Goal: Obtain resource: Obtain resource

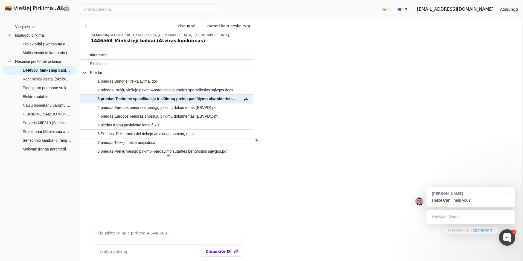
click at [24, 8] on h1 "🇱🇹 ViešiejiPirkimai .AI 🤖" at bounding box center [40, 8] width 78 height 17
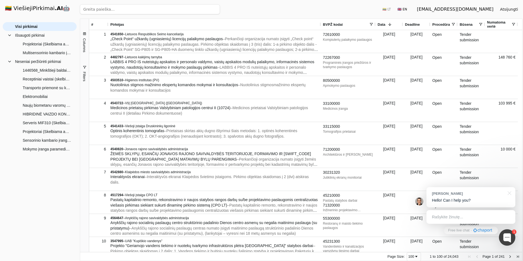
click at [110, 9] on input "search" at bounding box center [150, 9] width 140 height 10
type input "granulės"
click button "Ieškoti" at bounding box center [208, 9] width 21 height 10
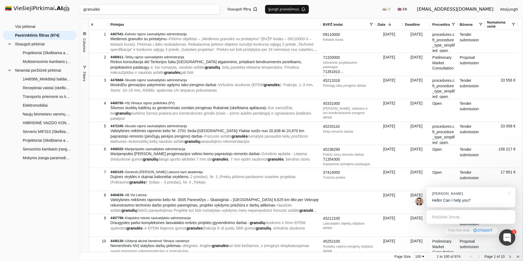
drag, startPoint x: 204, startPoint y: 38, endPoint x: 290, endPoint y: 33, distance: 86.3
click at [301, 30] on div "# Pirkėjas BVPŽ kodai Data 1" at bounding box center [305, 135] width 433 height 233
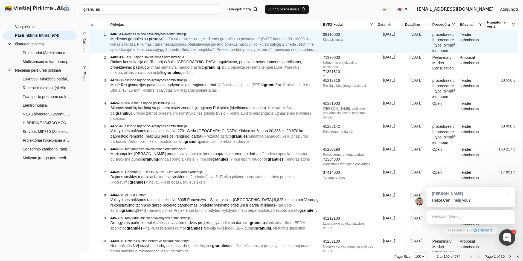
click at [261, 40] on span "– Pirkimo objektas – „Medienos granulės su pristatymu” (BVŽP kodas – 09110000-3…" at bounding box center [213, 47] width 206 height 21
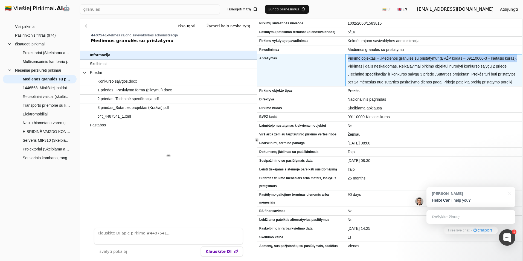
drag, startPoint x: 346, startPoint y: 58, endPoint x: 516, endPoint y: 55, distance: 170.6
click at [516, 55] on div "Pirkimo objektas – „Medienos granulės su pristatymu” (BVŽP kodas – 09110000-3 –…" at bounding box center [433, 70] width 177 height 32
click at [512, 63] on span "Pirkimo objektas – „Medienos granulės su pristatymu” (BVŽP kodas – 09110000-3 –…" at bounding box center [433, 70] width 172 height 32
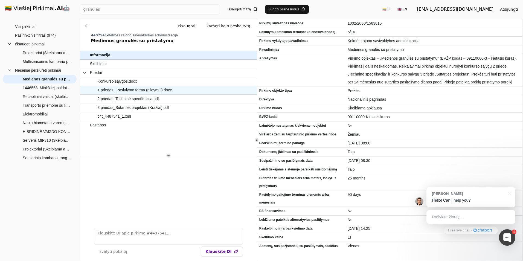
click at [148, 91] on span "1 priedas _Pasiūlymo forma (pildymui).docx" at bounding box center [135, 90] width 74 height 8
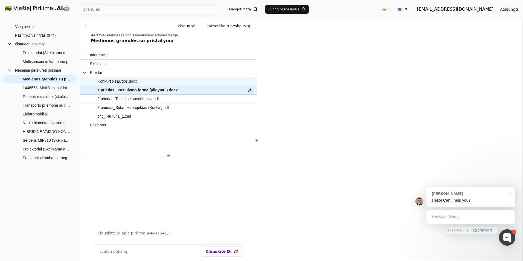
click at [137, 82] on span "Konkurso sąlygos.docx" at bounding box center [165, 81] width 151 height 8
